Goal: Information Seeking & Learning: Learn about a topic

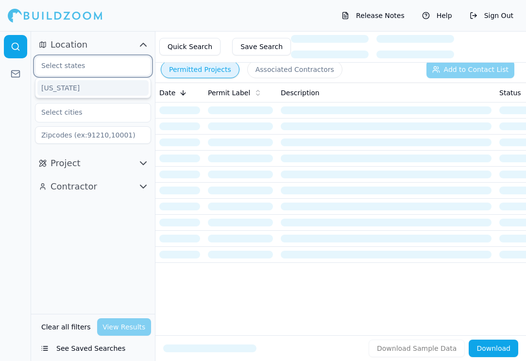
click at [96, 69] on input "text" at bounding box center [86, 65] width 103 height 17
click at [85, 87] on div "[US_STATE]" at bounding box center [92, 88] width 111 height 16
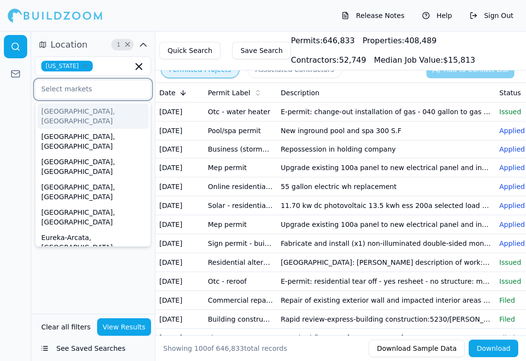
click at [90, 89] on input "text" at bounding box center [86, 88] width 103 height 17
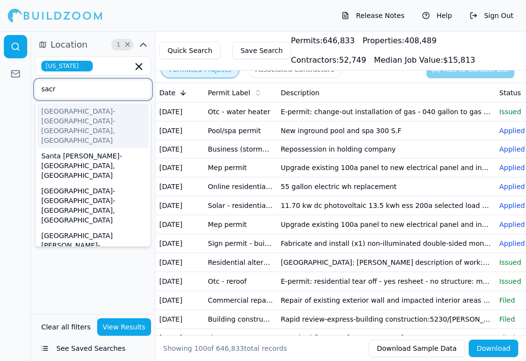
type input "sacra"
click at [74, 114] on div "[GEOGRAPHIC_DATA]-[GEOGRAPHIC_DATA]-[GEOGRAPHIC_DATA], [GEOGRAPHIC_DATA]" at bounding box center [92, 126] width 111 height 45
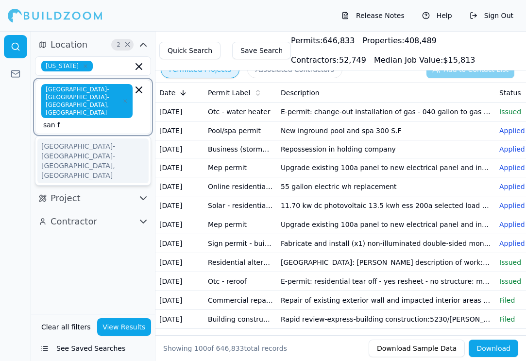
type input "san fr"
click at [80, 139] on div "[GEOGRAPHIC_DATA]-[GEOGRAPHIC_DATA]-[GEOGRAPHIC_DATA], [GEOGRAPHIC_DATA]" at bounding box center [92, 161] width 111 height 45
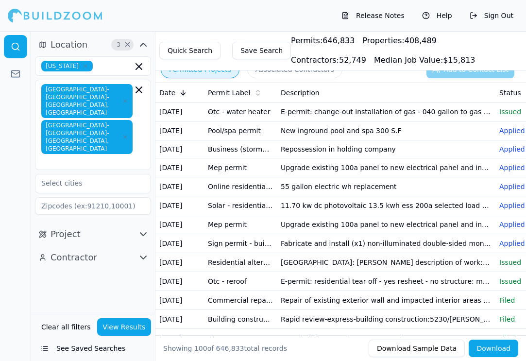
click at [25, 275] on div at bounding box center [15, 196] width 31 height 330
click at [96, 174] on input "text" at bounding box center [86, 182] width 103 height 17
click at [74, 280] on div "Location 3 × [US_STATE] [GEOGRAPHIC_DATA]-[GEOGRAPHIC_DATA]-[GEOGRAPHIC_DATA], …" at bounding box center [93, 172] width 124 height 283
click at [142, 228] on icon "button" at bounding box center [144, 234] width 12 height 12
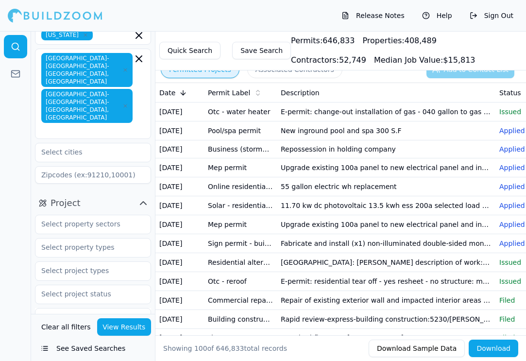
scroll to position [27, 0]
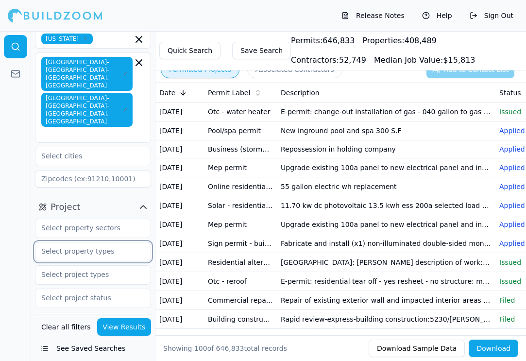
click at [90, 243] on input "text" at bounding box center [86, 251] width 103 height 17
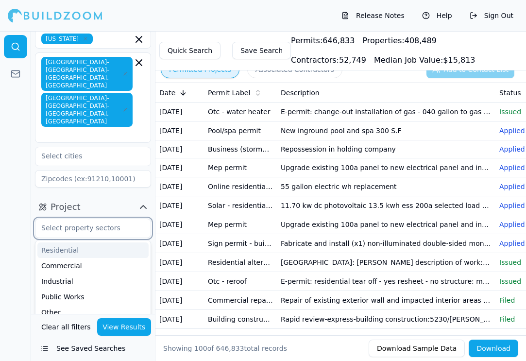
click at [95, 219] on input "text" at bounding box center [86, 227] width 103 height 17
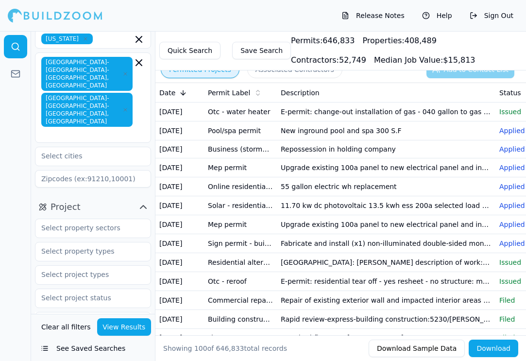
click at [26, 246] on div at bounding box center [15, 196] width 31 height 330
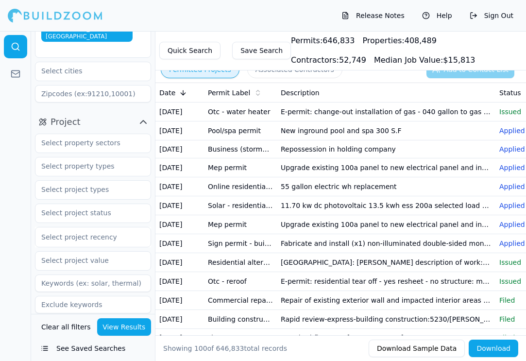
scroll to position [112, 0]
click at [141, 328] on icon "button" at bounding box center [144, 334] width 12 height 12
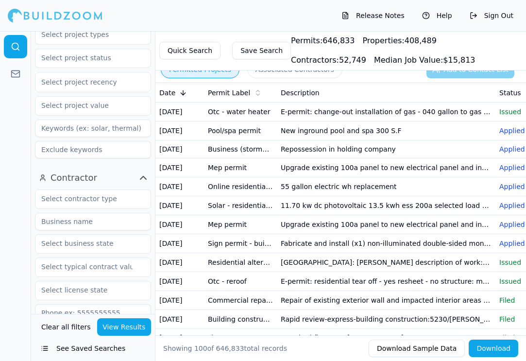
scroll to position [273, 0]
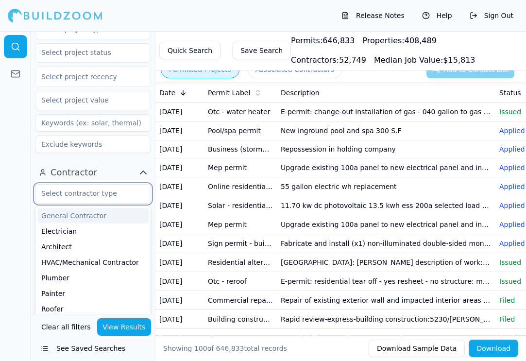
click at [91, 185] on input "text" at bounding box center [86, 193] width 103 height 17
click at [75, 208] on div "General Contractor" at bounding box center [92, 216] width 111 height 16
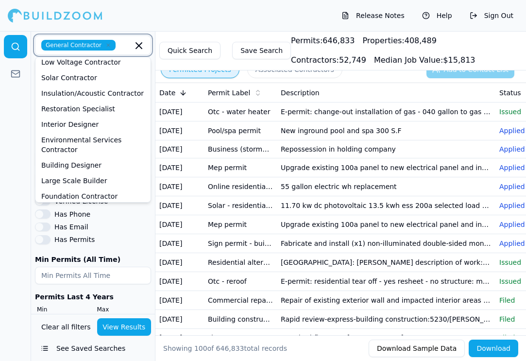
scroll to position [421, 0]
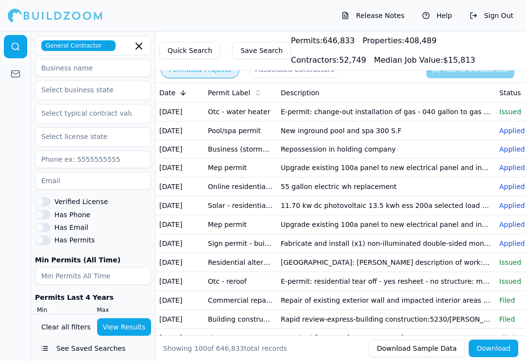
click at [122, 236] on div "Has Permits" at bounding box center [93, 240] width 116 height 9
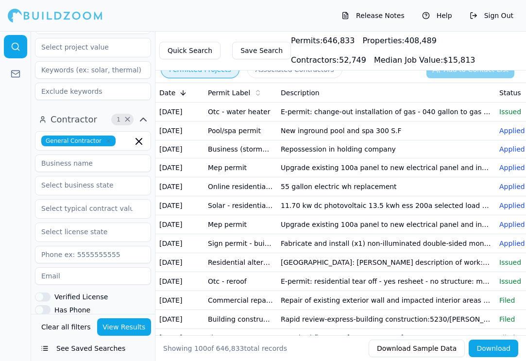
scroll to position [324, 0]
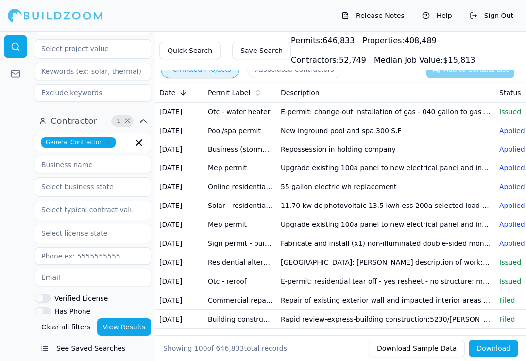
click at [125, 328] on button "View Results" at bounding box center [124, 326] width 54 height 17
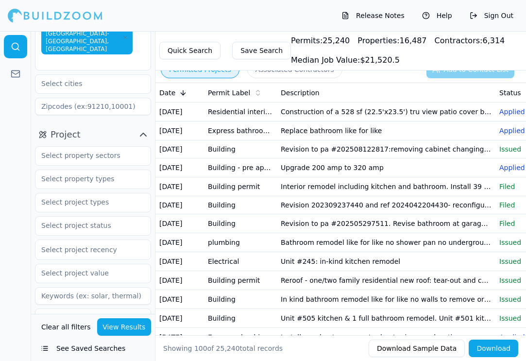
scroll to position [99, 0]
click at [100, 147] on input "text" at bounding box center [86, 155] width 103 height 17
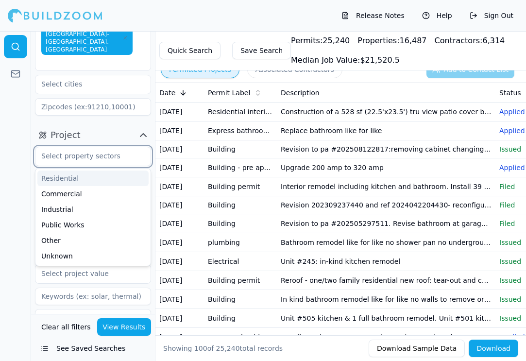
click at [83, 171] on div "Residential" at bounding box center [92, 179] width 111 height 16
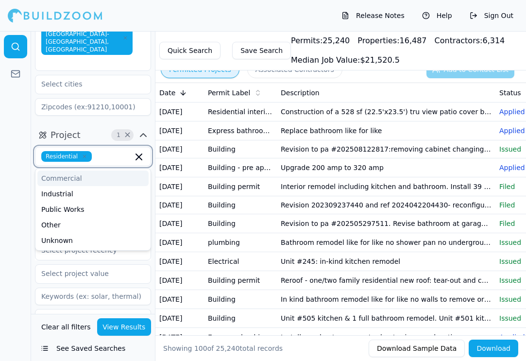
click at [49, 171] on div "Commercial" at bounding box center [92, 179] width 111 height 16
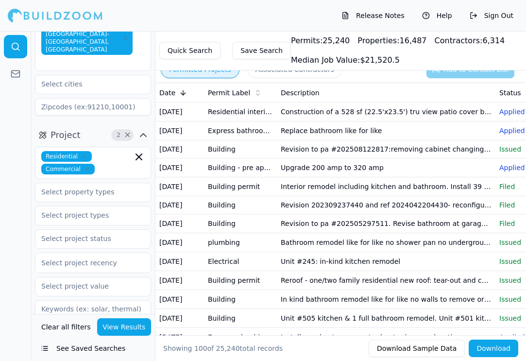
click at [28, 189] on div at bounding box center [15, 196] width 31 height 330
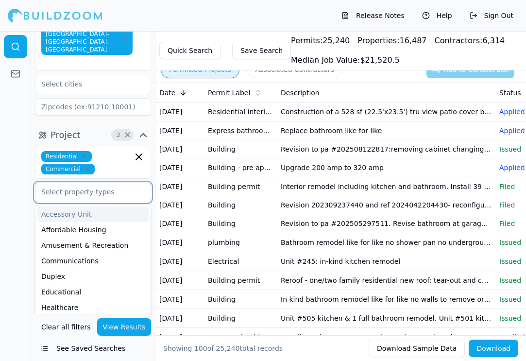
click at [75, 183] on input "text" at bounding box center [86, 191] width 103 height 17
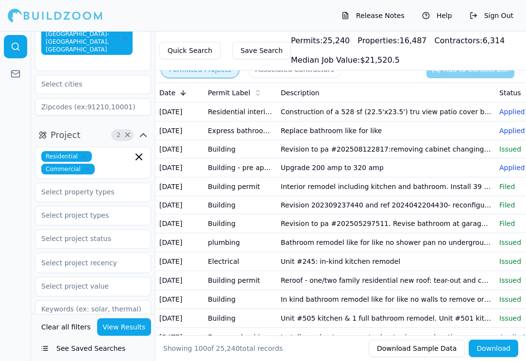
click at [19, 191] on div at bounding box center [15, 196] width 31 height 330
click at [83, 207] on input "text" at bounding box center [86, 215] width 103 height 17
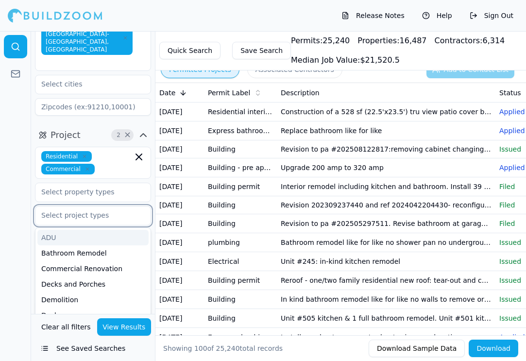
click at [73, 230] on div "ADU" at bounding box center [92, 238] width 111 height 16
click at [86, 230] on div "Bathroom Remodel" at bounding box center [92, 238] width 111 height 16
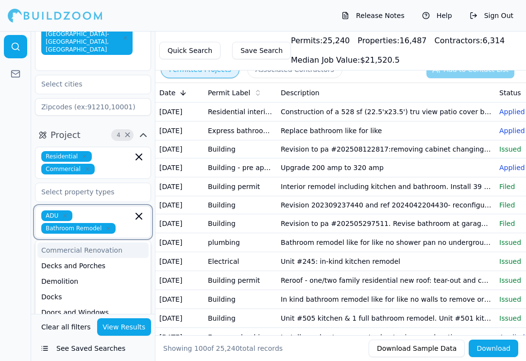
click at [87, 243] on div "Commercial Renovation" at bounding box center [92, 251] width 111 height 16
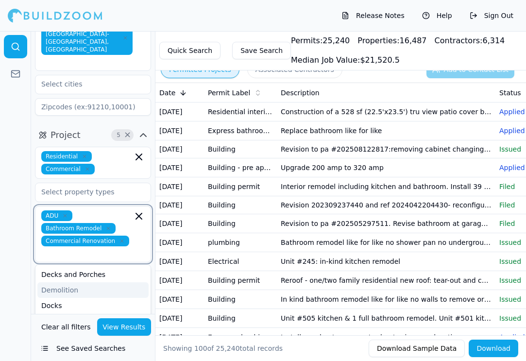
click at [82, 282] on div "Demolition" at bounding box center [92, 290] width 111 height 16
click at [90, 328] on div "Kitchen Remodel" at bounding box center [92, 336] width 111 height 16
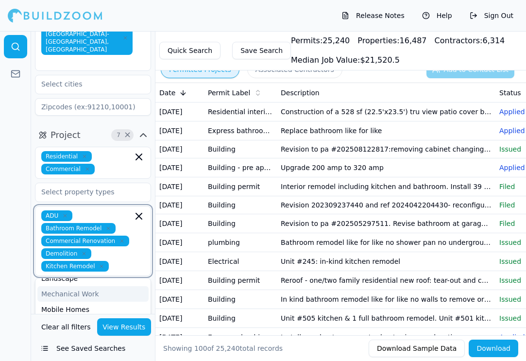
scroll to position [185, 0]
click at [98, 314] on div "Multi-Room Remodel" at bounding box center [92, 322] width 111 height 16
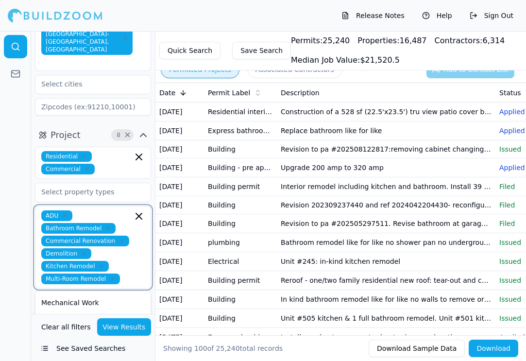
click at [83, 326] on div "New Construction" at bounding box center [92, 334] width 111 height 16
click at [81, 323] on div "Mobile Homes" at bounding box center [92, 331] width 111 height 16
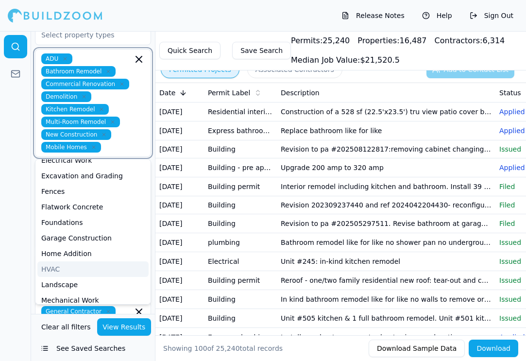
scroll to position [56, 0]
click at [88, 245] on div "Home Addition" at bounding box center [92, 253] width 111 height 16
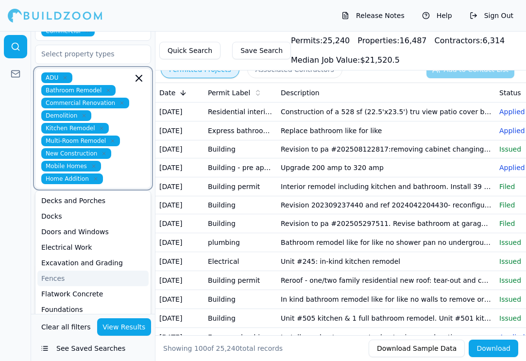
scroll to position [229, 0]
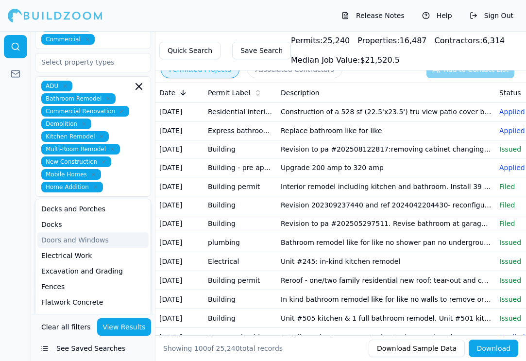
click at [13, 200] on div at bounding box center [15, 196] width 31 height 330
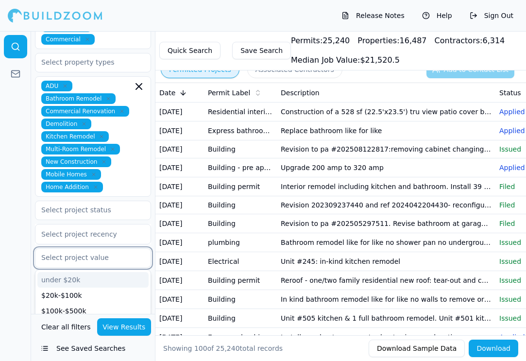
click at [95, 249] on input "text" at bounding box center [86, 257] width 103 height 17
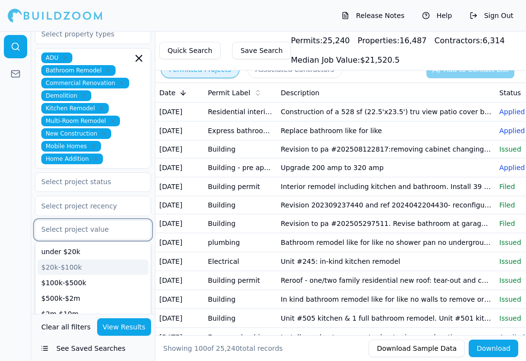
scroll to position [258, 0]
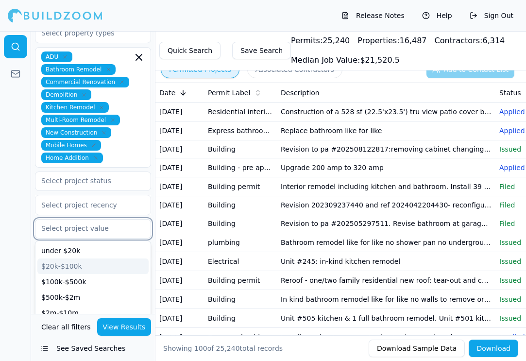
click at [84, 259] on div "$20k-$100k" at bounding box center [92, 267] width 111 height 16
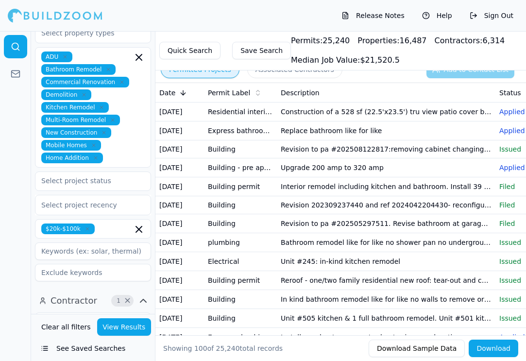
click at [24, 252] on div at bounding box center [15, 196] width 31 height 330
click at [120, 317] on input "text" at bounding box center [126, 322] width 13 height 11
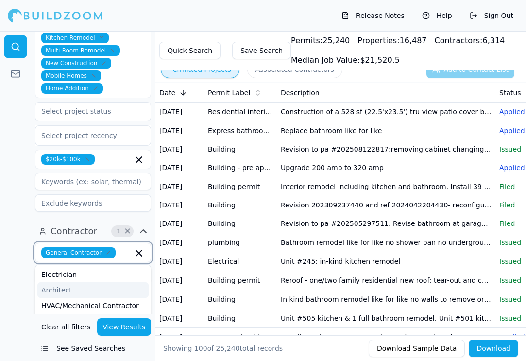
click at [106, 282] on div "Architect" at bounding box center [92, 290] width 111 height 16
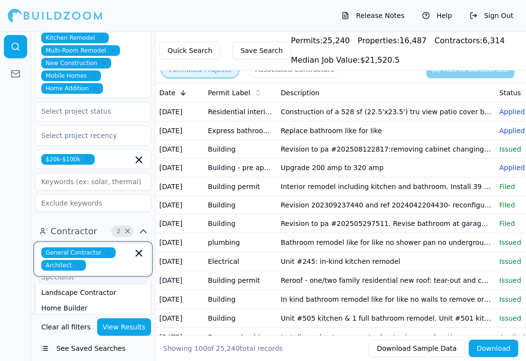
scroll to position [105, 0]
click at [87, 298] on div "Home Builder" at bounding box center [92, 306] width 111 height 16
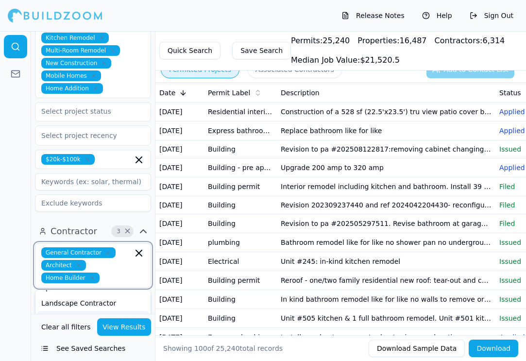
click at [88, 311] on div "[PERSON_NAME]" at bounding box center [92, 319] width 111 height 16
click at [88, 324] on div "Flooring Contractor" at bounding box center [92, 332] width 111 height 16
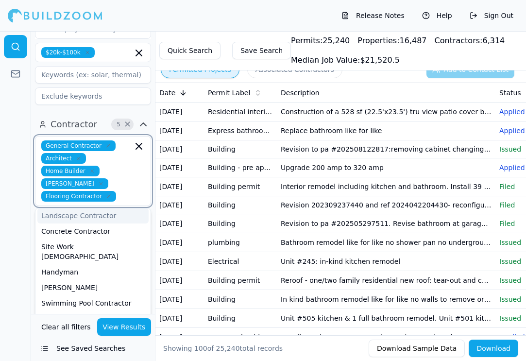
scroll to position [113, 0]
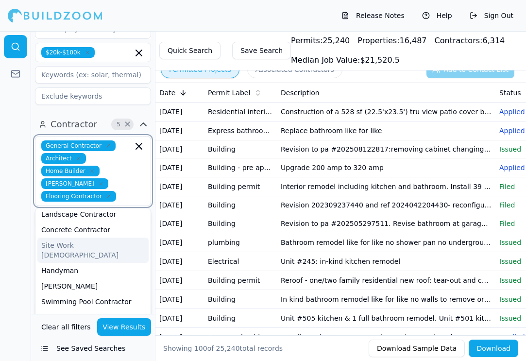
click at [98, 238] on div "Site Work [DEMOGRAPHIC_DATA]" at bounding box center [92, 250] width 111 height 25
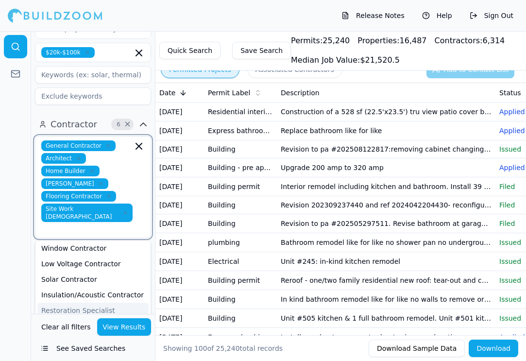
scroll to position [304, 0]
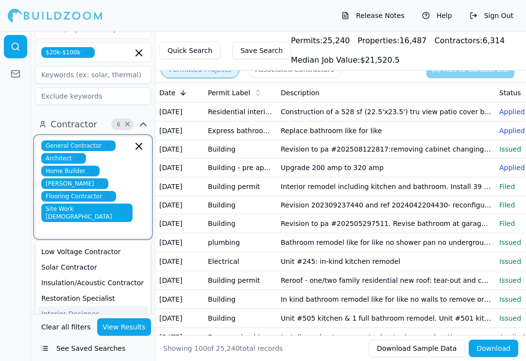
click at [104, 306] on div "Interior Designer" at bounding box center [92, 314] width 111 height 16
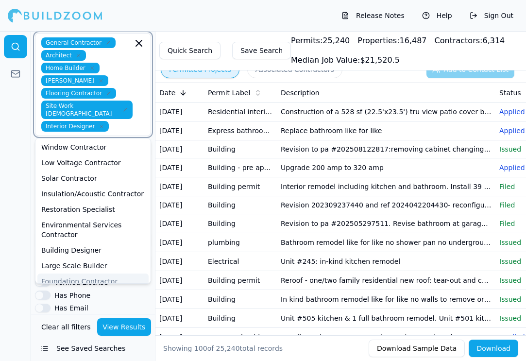
scroll to position [291, 0]
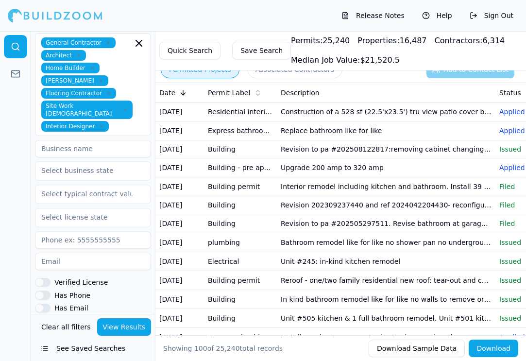
click at [1, 263] on div at bounding box center [15, 196] width 31 height 330
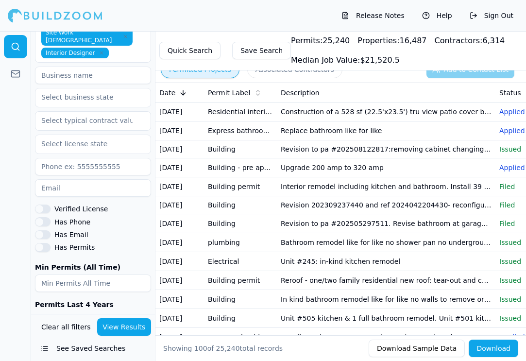
scroll to position [610, 0]
click at [127, 328] on button "View Results" at bounding box center [124, 326] width 54 height 17
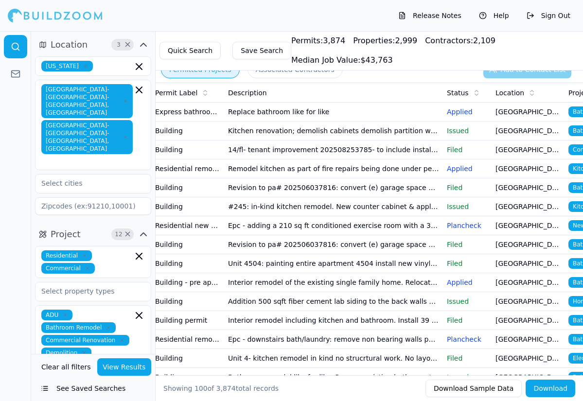
scroll to position [0, 0]
click at [142, 46] on icon "button" at bounding box center [144, 45] width 12 height 12
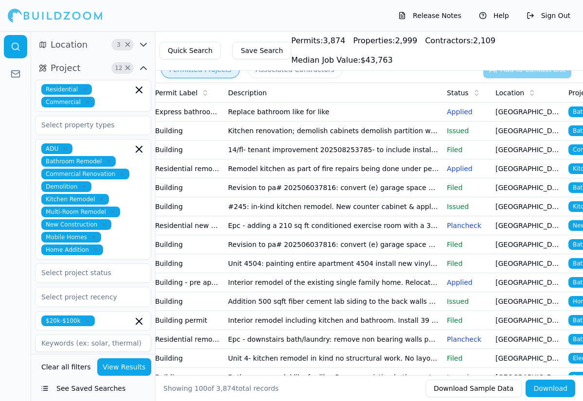
click at [142, 46] on icon "button" at bounding box center [143, 44] width 6 height 3
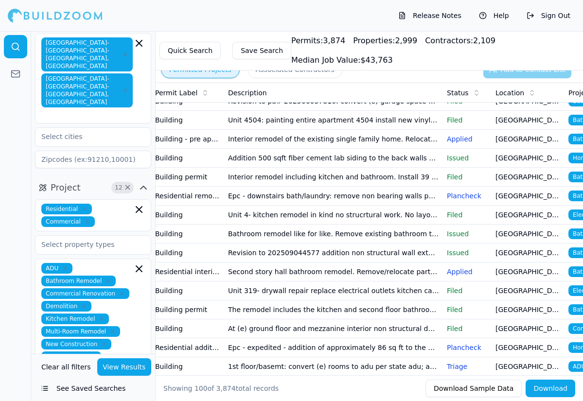
click at [139, 42] on icon "button" at bounding box center [139, 43] width 12 height 12
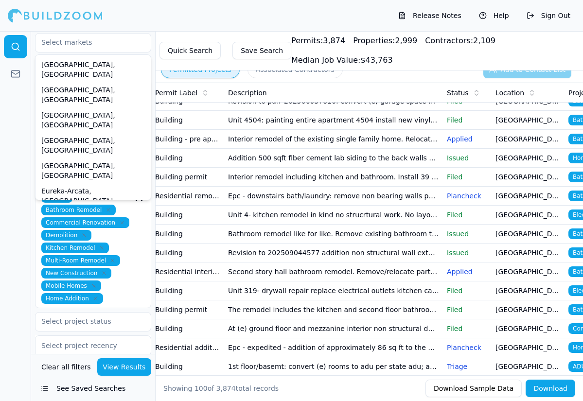
click at [14, 174] on div at bounding box center [15, 216] width 31 height 370
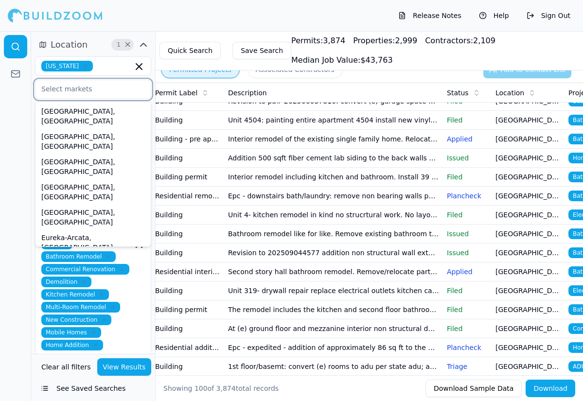
click at [127, 93] on input "text" at bounding box center [86, 88] width 103 height 17
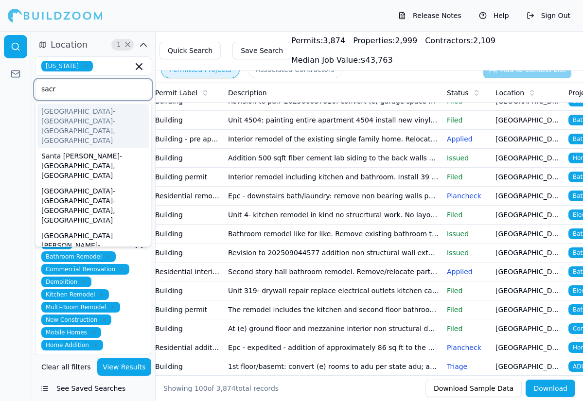
type input "sacra"
click at [55, 116] on div "[GEOGRAPHIC_DATA]-[GEOGRAPHIC_DATA]-[GEOGRAPHIC_DATA], [GEOGRAPHIC_DATA]" at bounding box center [92, 126] width 111 height 45
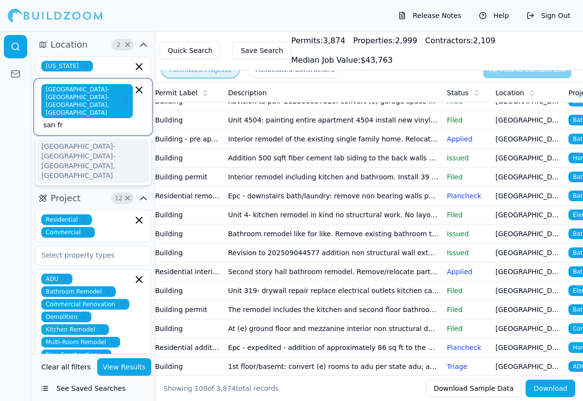
type input "san fra"
click at [50, 139] on div "[GEOGRAPHIC_DATA]-[GEOGRAPHIC_DATA]-[GEOGRAPHIC_DATA], [GEOGRAPHIC_DATA]" at bounding box center [92, 161] width 111 height 45
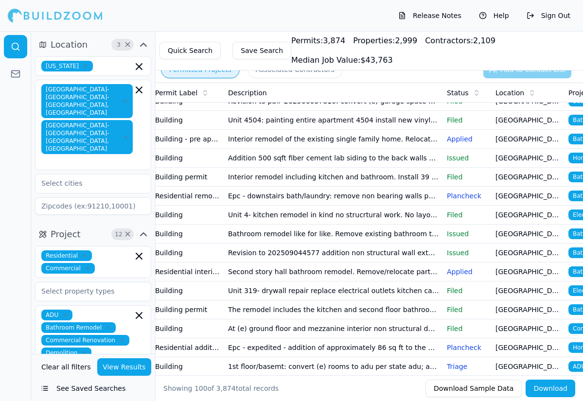
click at [14, 150] on div at bounding box center [15, 216] width 31 height 370
click at [108, 361] on button "View Results" at bounding box center [124, 366] width 54 height 17
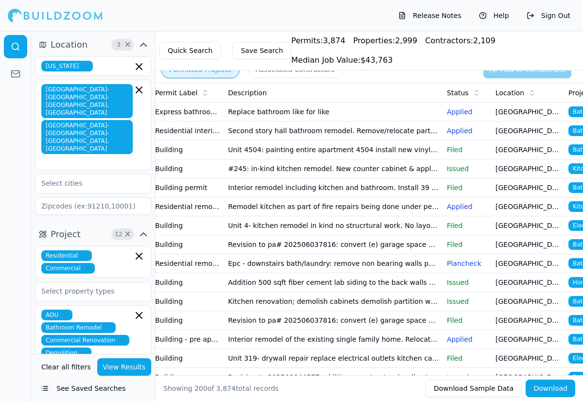
click at [251, 52] on button "Save Search" at bounding box center [261, 50] width 59 height 17
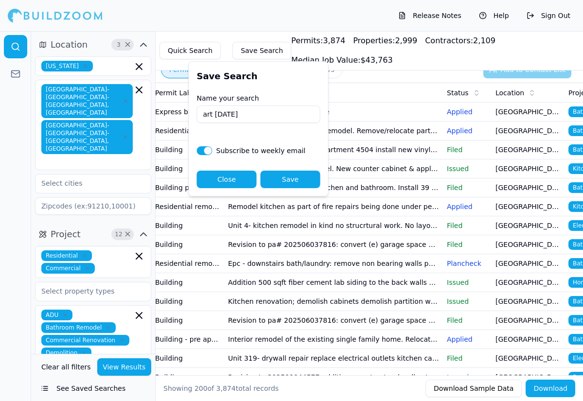
type input "art [DATE]"
click at [295, 181] on button "Save" at bounding box center [291, 179] width 60 height 17
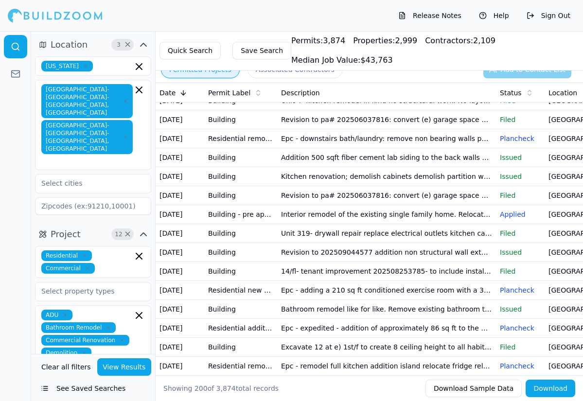
scroll to position [130, 0]
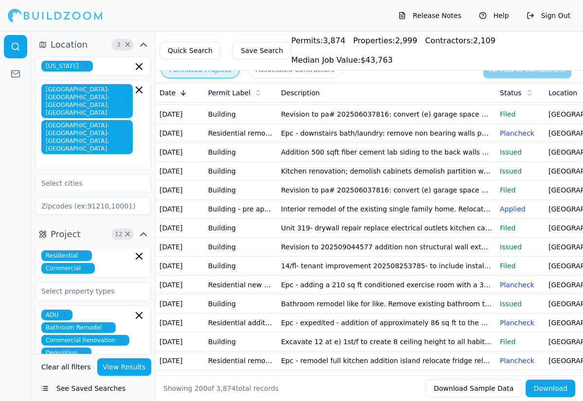
click at [423, 124] on td "Revision to pa# 202506037816: convert (e) garage space on 1/f to living space w…" at bounding box center [386, 114] width 219 height 19
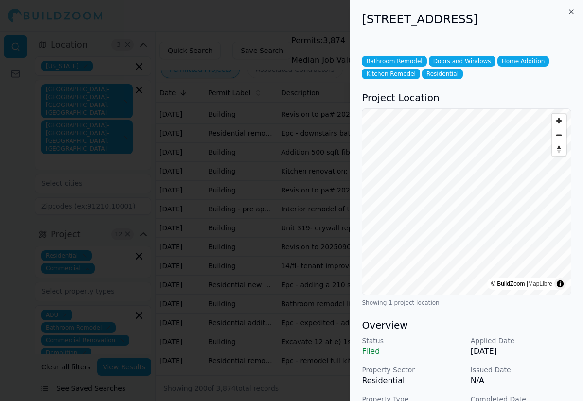
scroll to position [0, 0]
click at [526, 12] on icon "button" at bounding box center [571, 12] width 8 height 8
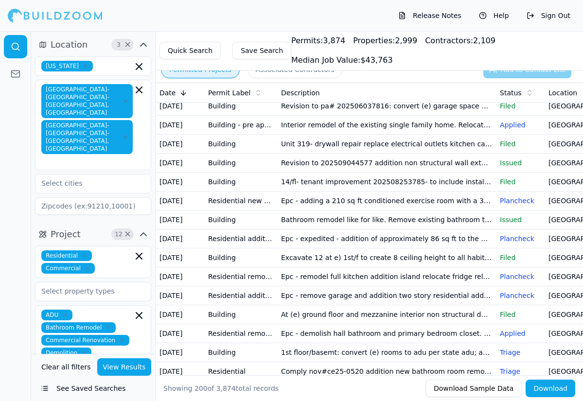
scroll to position [217, 0]
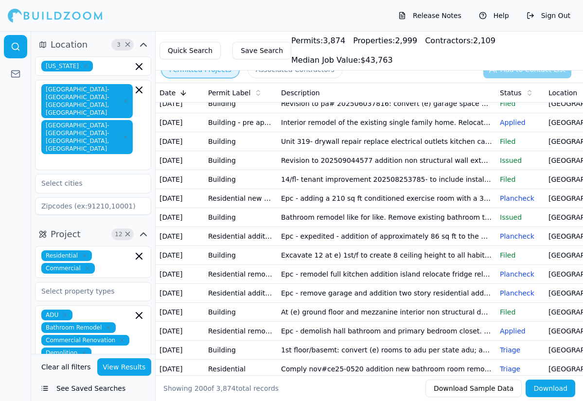
click at [346, 170] on td "Revision to 202509044577 addition non structural wall extend partial pony wall …" at bounding box center [386, 160] width 219 height 19
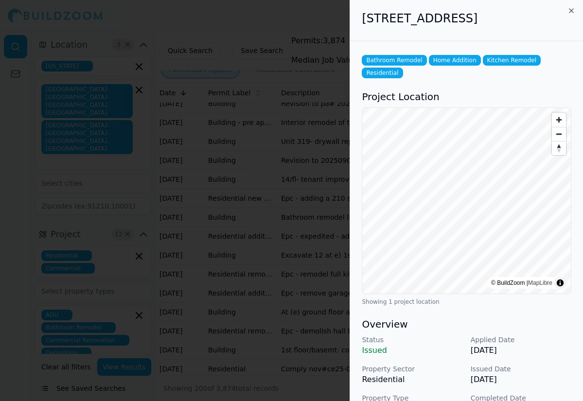
scroll to position [0, 0]
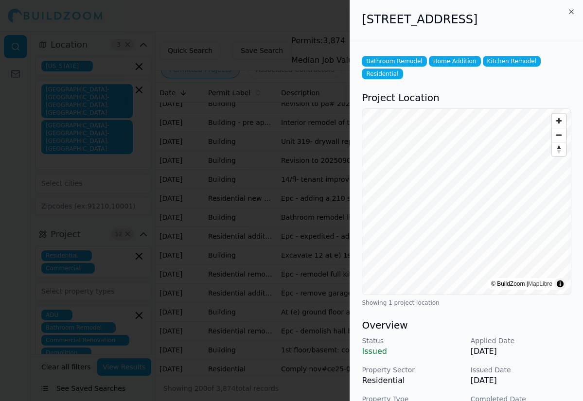
click at [526, 12] on icon "button" at bounding box center [571, 12] width 8 height 8
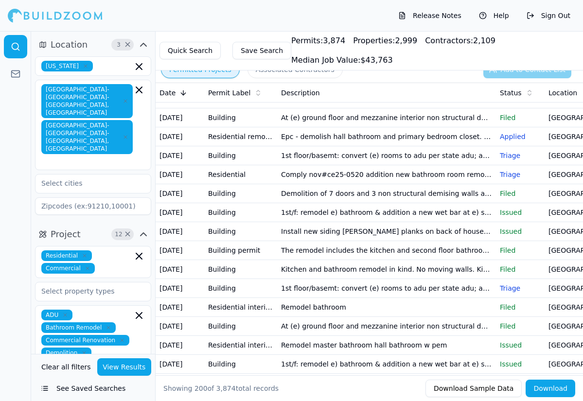
scroll to position [411, 0]
click at [295, 109] on td "Epc - remove garage and addition two story residential addition to existing hom…" at bounding box center [386, 99] width 219 height 19
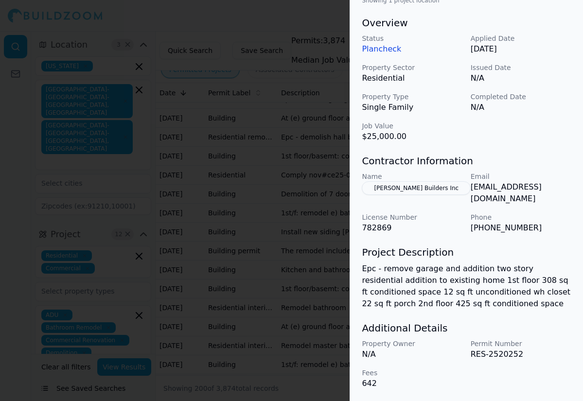
scroll to position [296, 0]
click at [326, 217] on div at bounding box center [291, 200] width 583 height 401
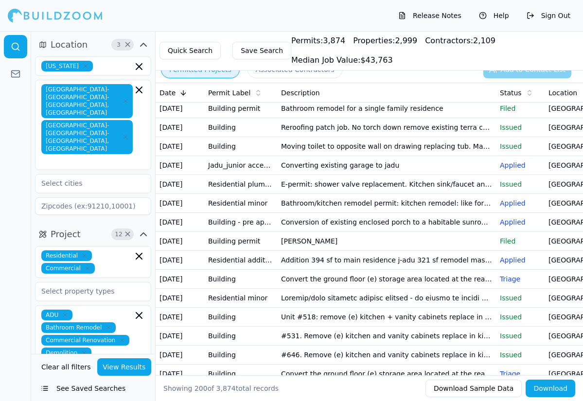
scroll to position [935, 0]
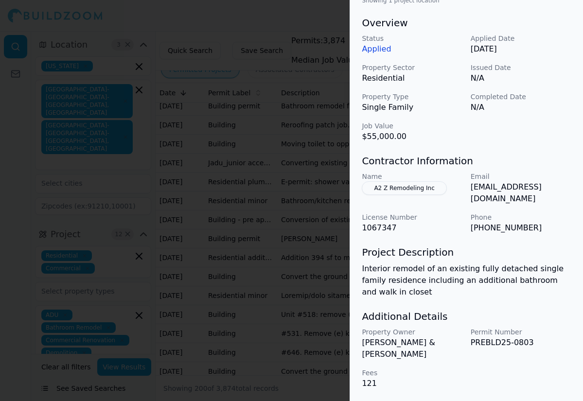
scroll to position [296, 0]
click at [314, 322] on div at bounding box center [291, 200] width 583 height 401
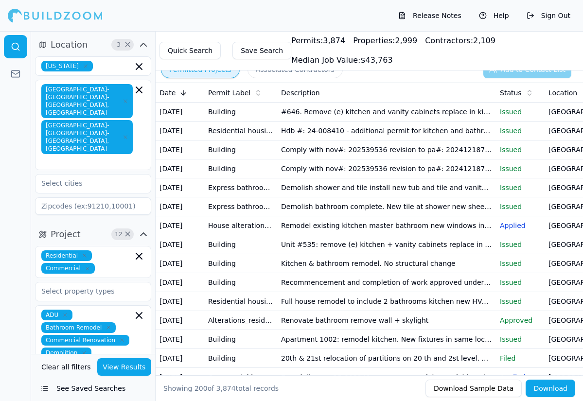
scroll to position [1388, 0]
